Goal: Find specific page/section: Find specific page/section

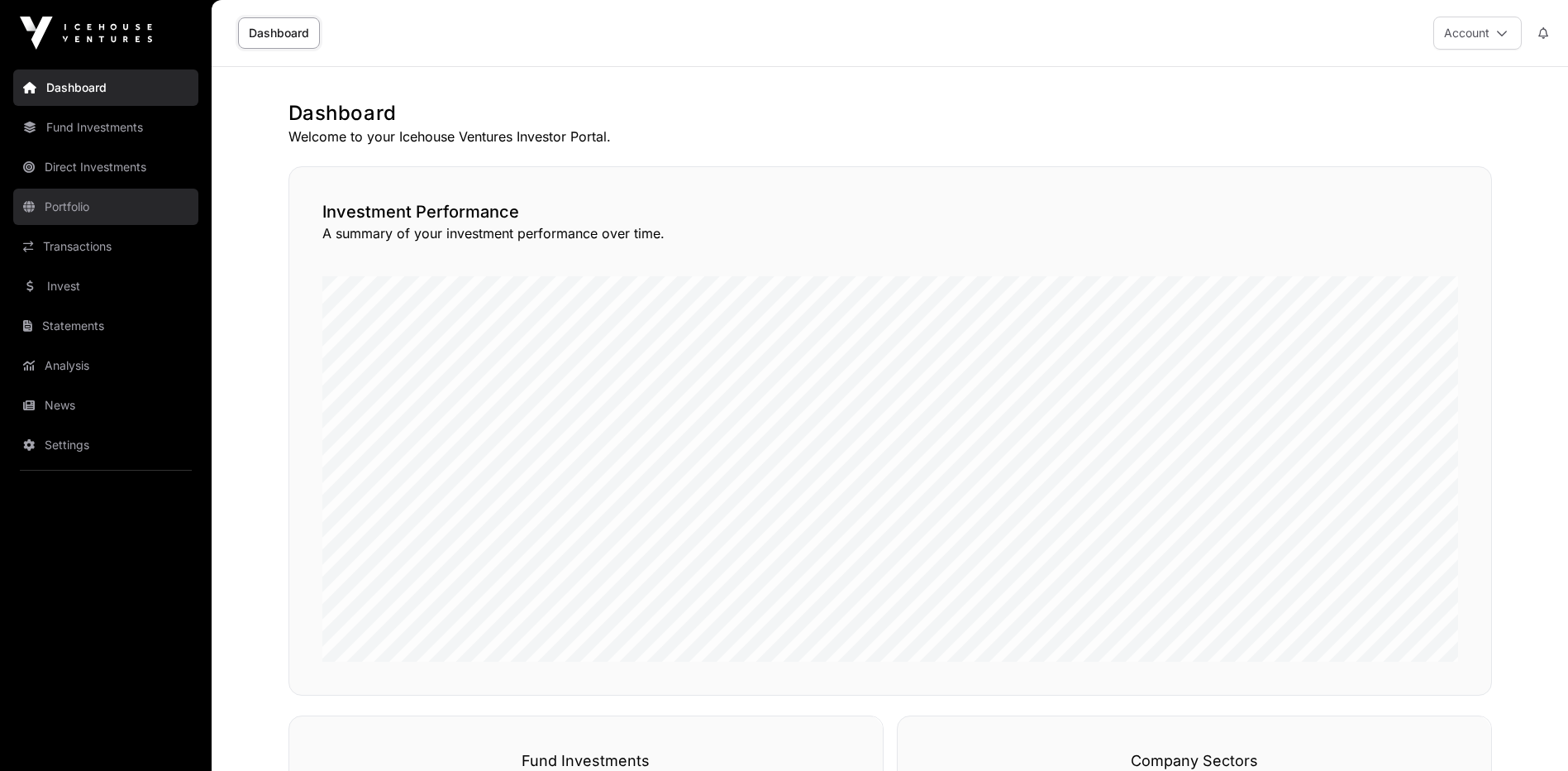
click at [86, 213] on link "Portfolio" at bounding box center [105, 207] width 185 height 37
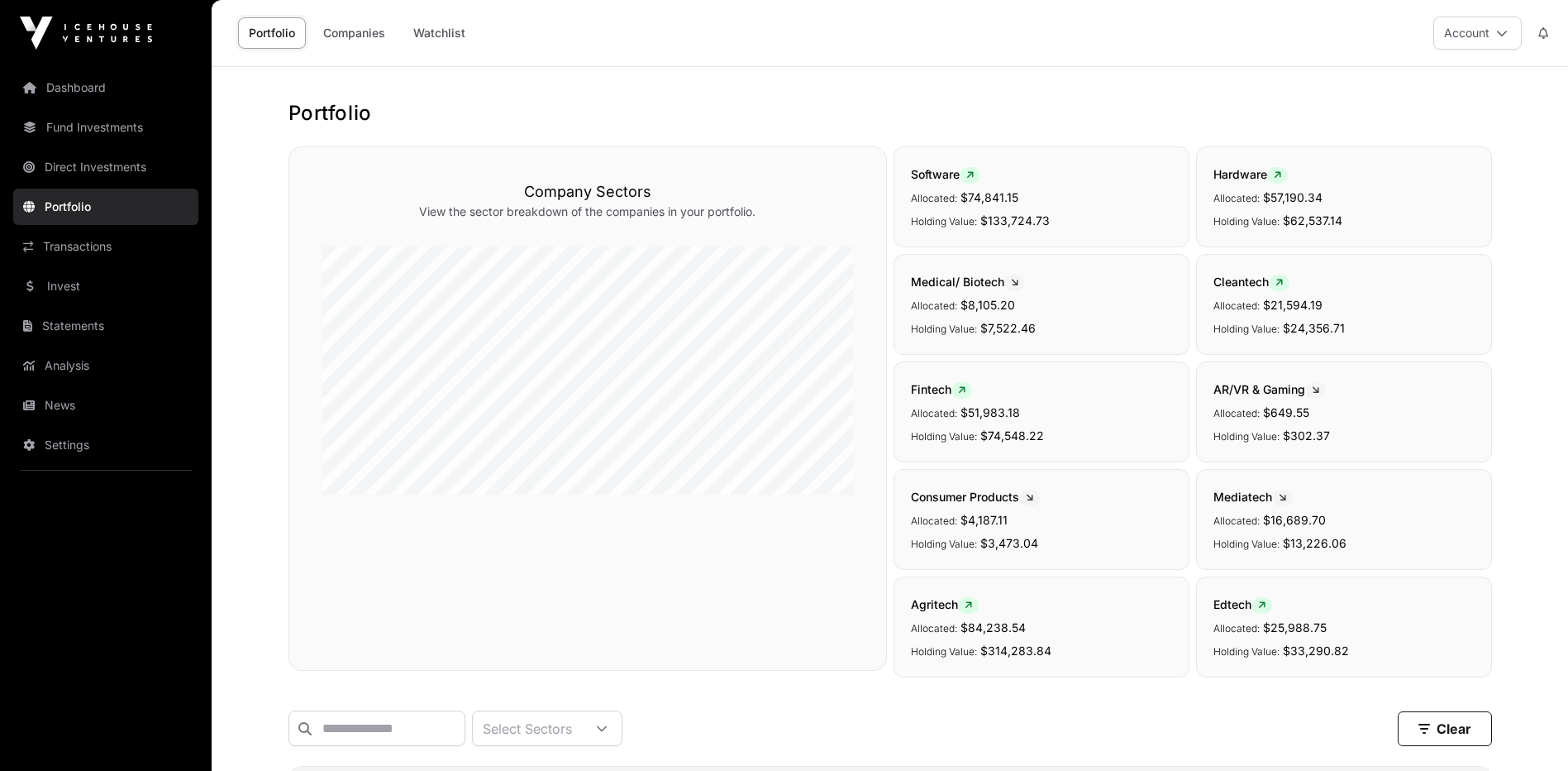
scroll to position [330, 0]
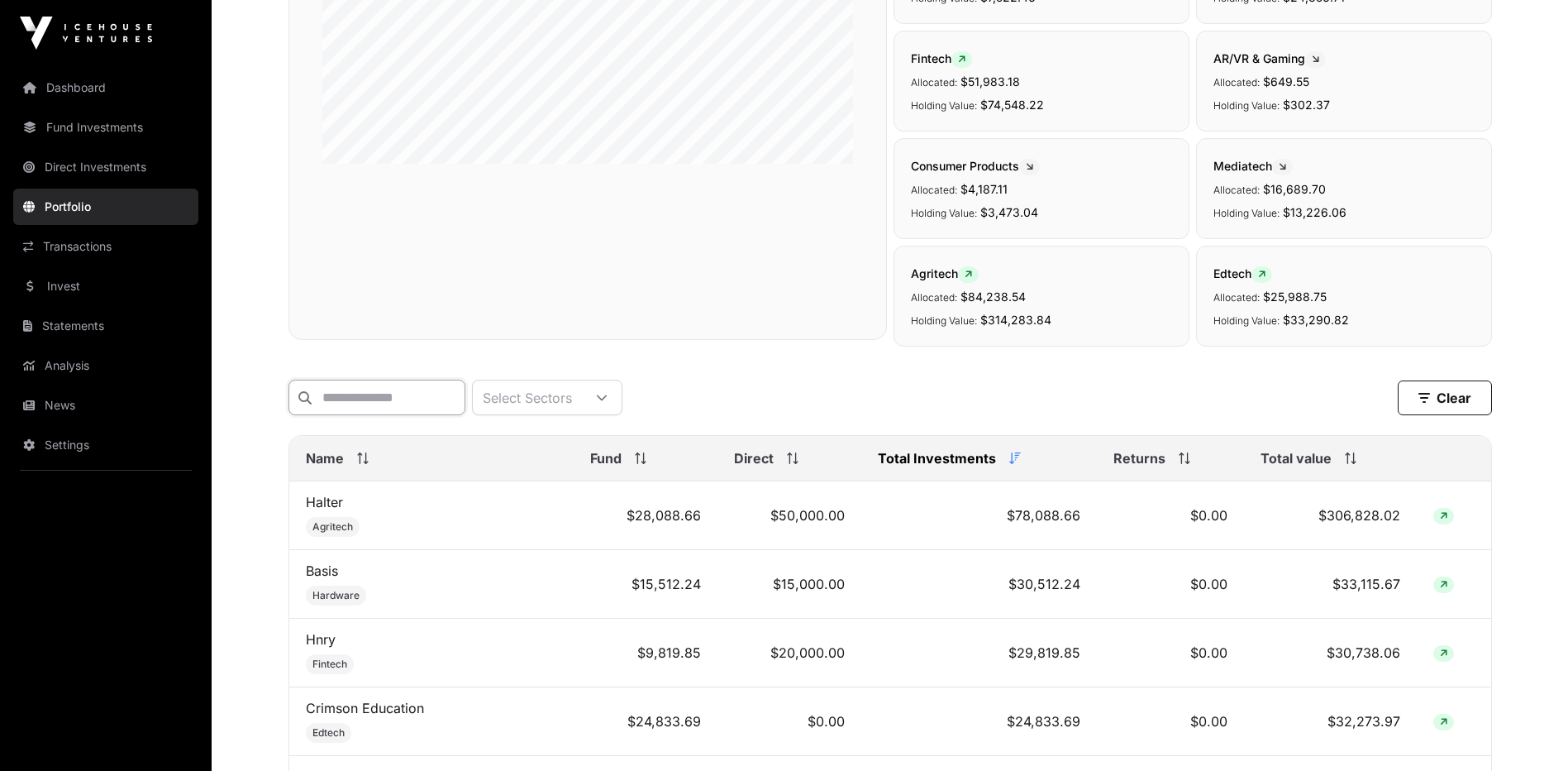
click at [365, 405] on input "text" at bounding box center [377, 398] width 177 height 36
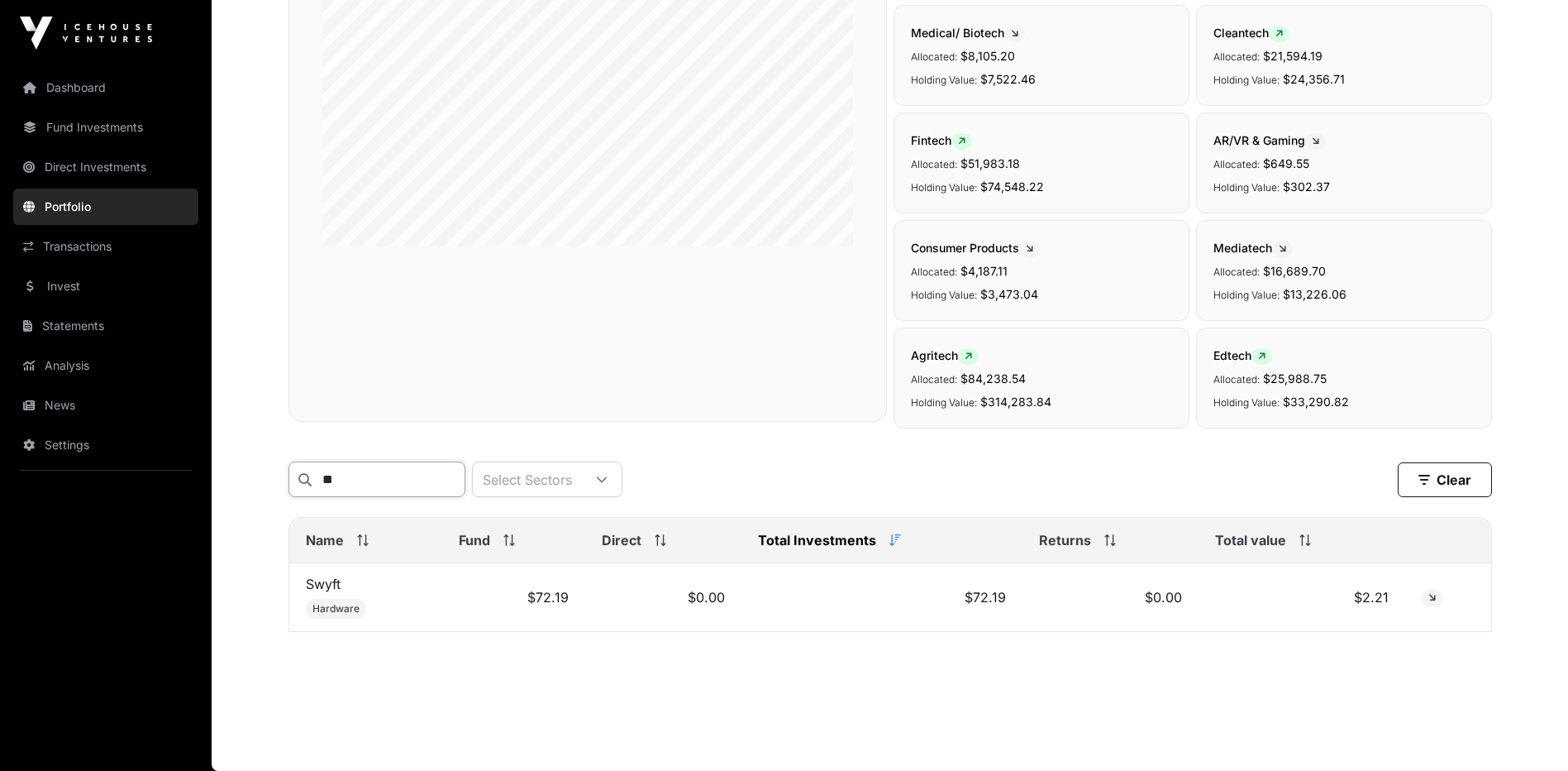
scroll to position [261, 0]
type input "**"
click at [338, 580] on link "Swyft" at bounding box center [323, 584] width 35 height 17
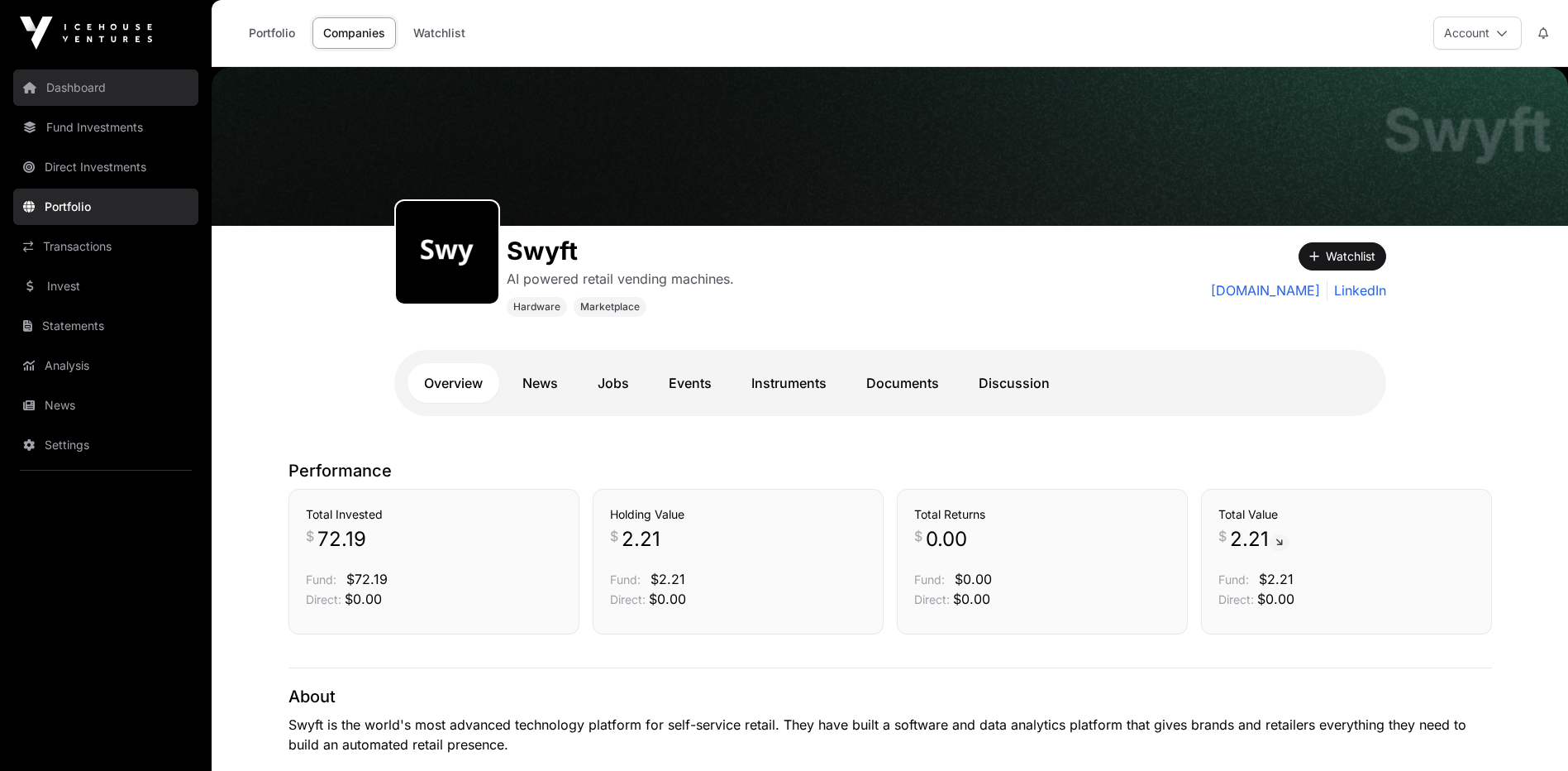
click at [103, 96] on link "Dashboard" at bounding box center [105, 88] width 185 height 37
